Goal: Information Seeking & Learning: Learn about a topic

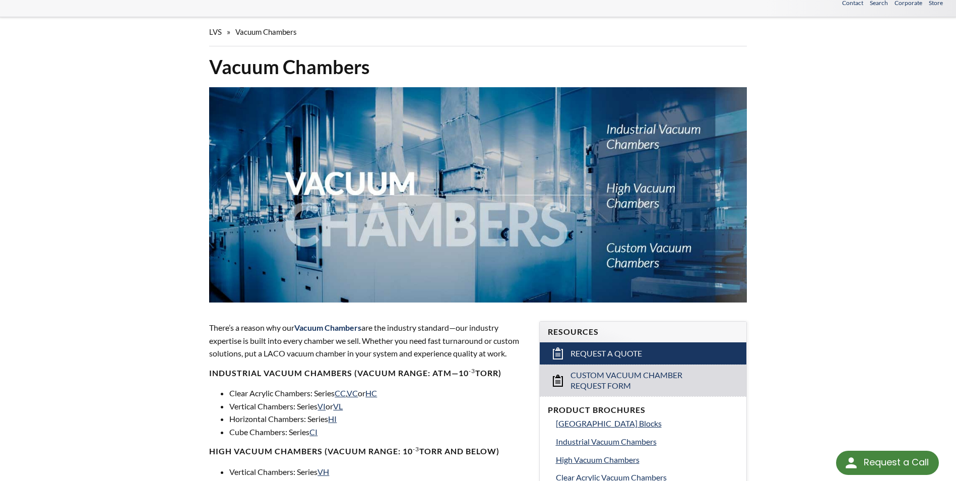
scroll to position [50, 0]
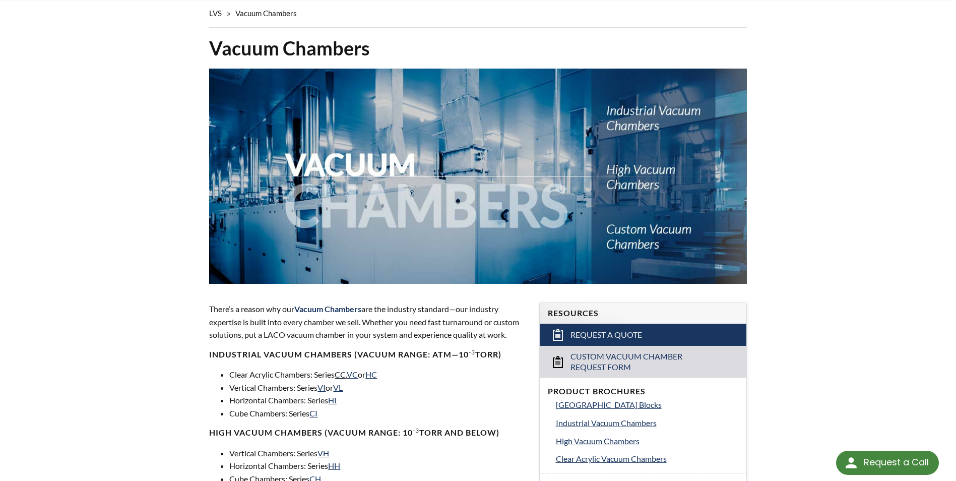
click at [343, 375] on link "CC" at bounding box center [340, 374] width 11 height 10
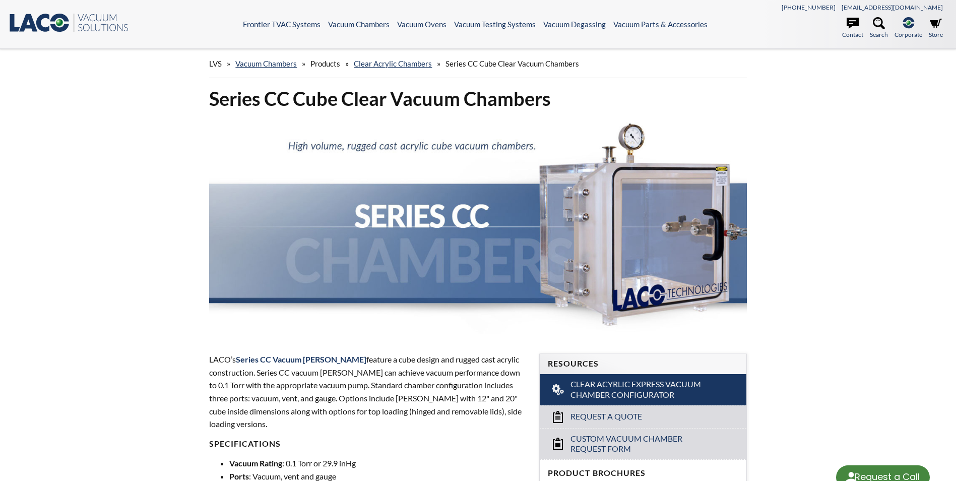
select select "Language Translate Widget"
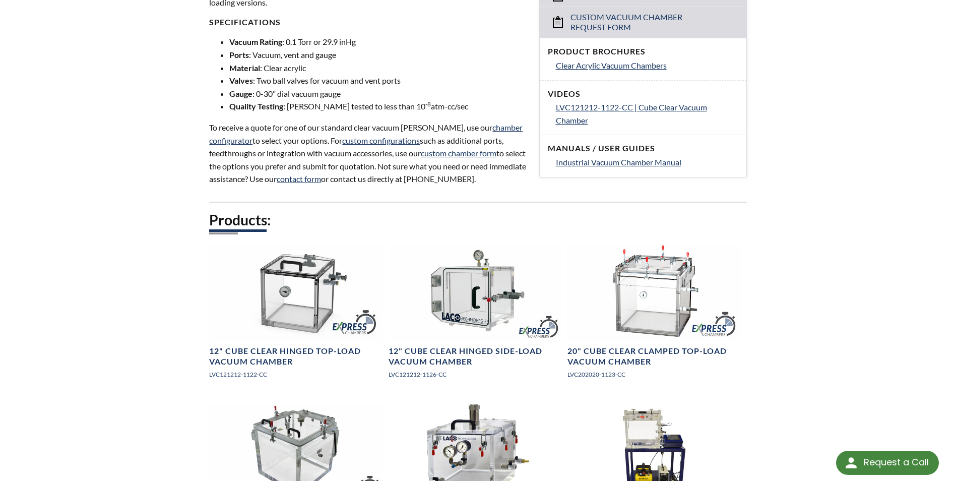
scroll to position [454, 0]
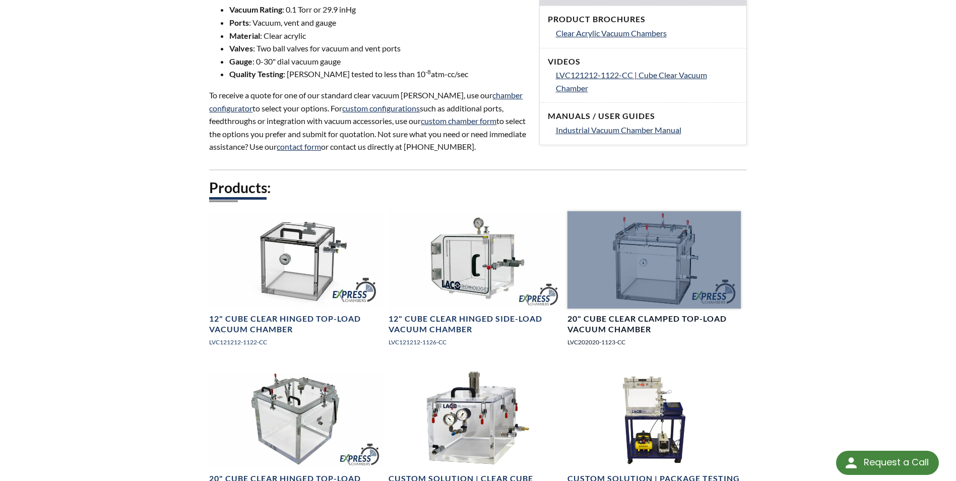
click at [606, 318] on h4 "20" Cube Clear Clamped Top-Load Vacuum Chamber" at bounding box center [653, 323] width 173 height 21
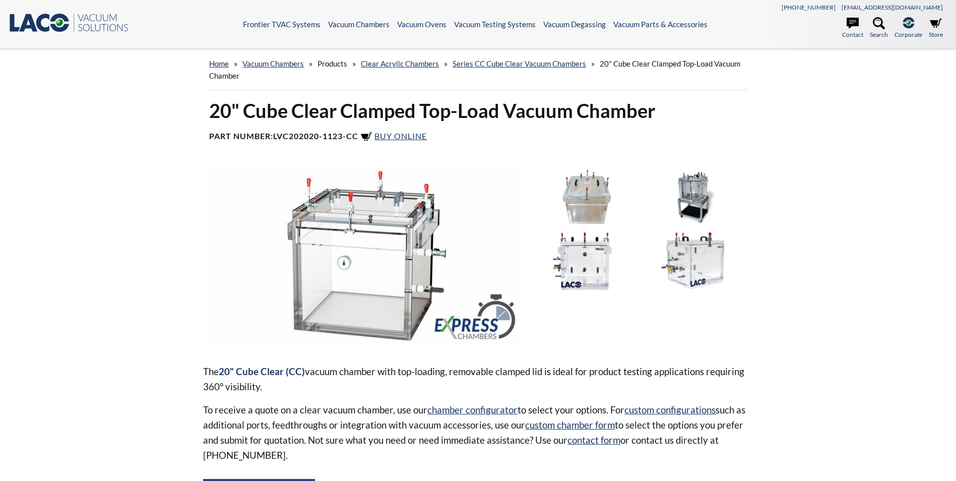
select select "Language Translate Widget"
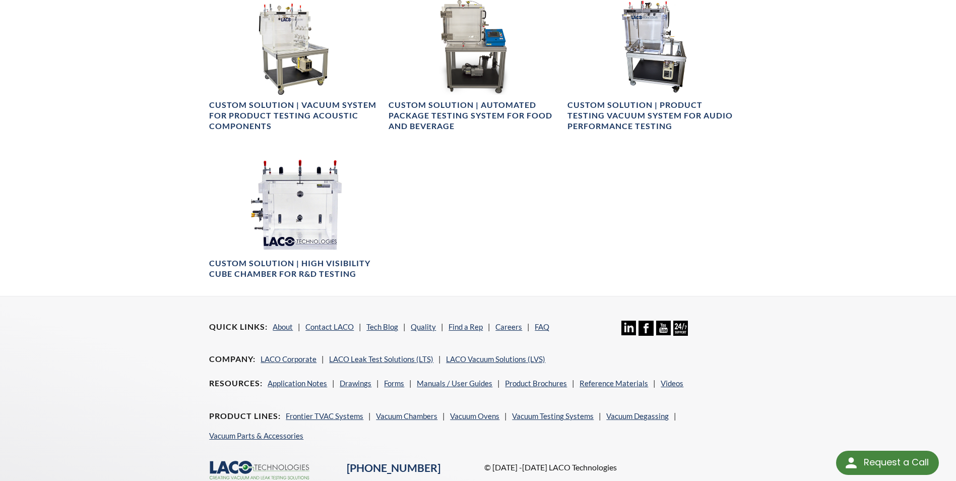
scroll to position [706, 0]
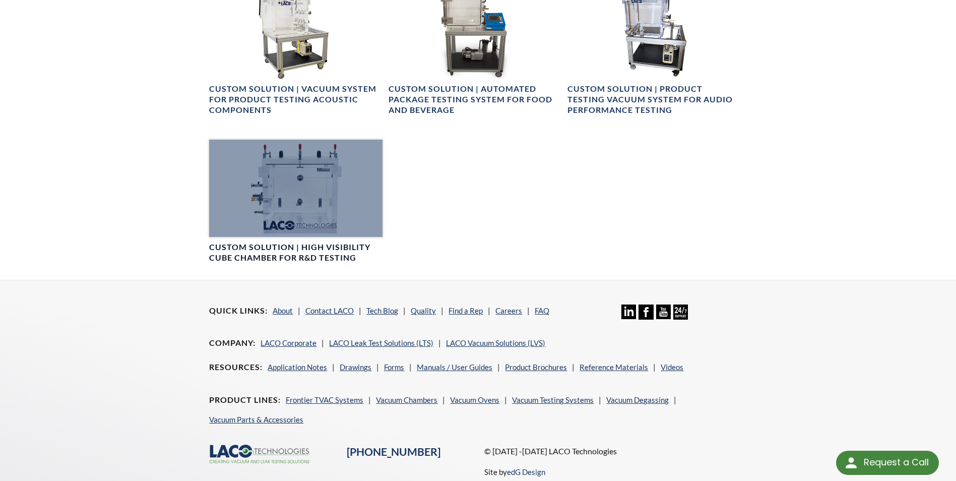
click at [302, 250] on h4 "Custom Solution | High Visibility Cube Chamber for R&D Testing" at bounding box center [295, 252] width 173 height 21
